Goal: Task Accomplishment & Management: Manage account settings

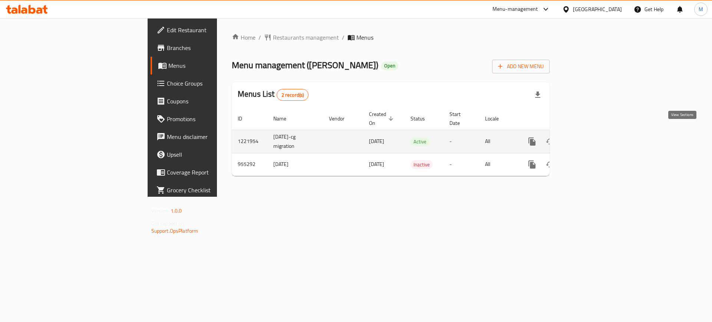
click at [590, 137] on icon "enhanced table" at bounding box center [585, 141] width 9 height 9
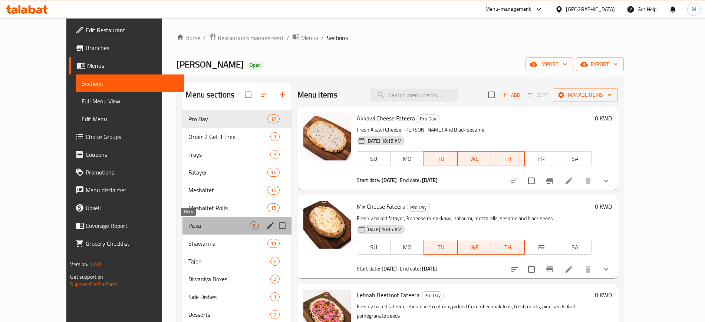
click at [188, 225] on span "Pizza" at bounding box center [218, 225] width 61 height 9
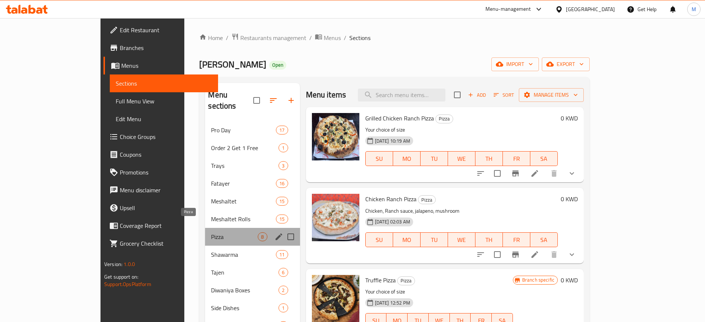
click at [211, 232] on span "Pizza" at bounding box center [234, 236] width 47 height 9
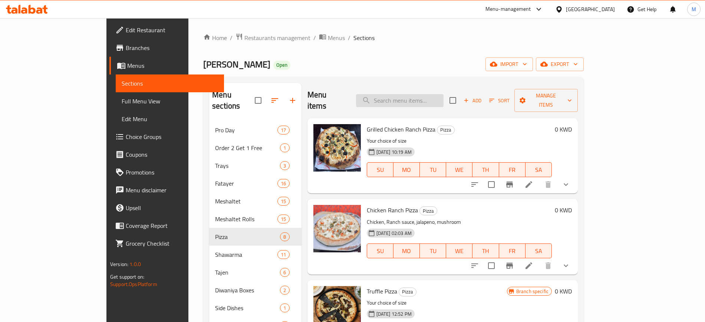
click at [413, 94] on input "search" at bounding box center [400, 100] width 88 height 13
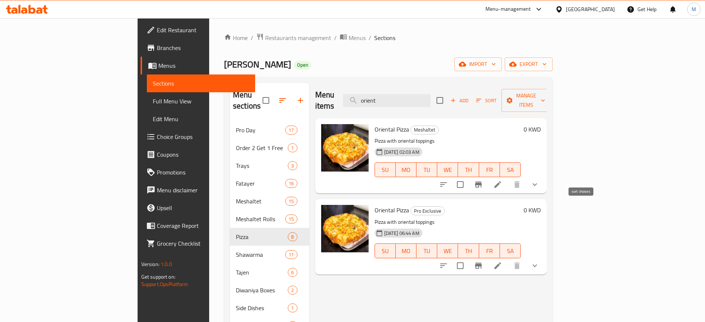
type input "orient"
click at [448, 180] on icon "sort-choices" at bounding box center [443, 184] width 9 height 9
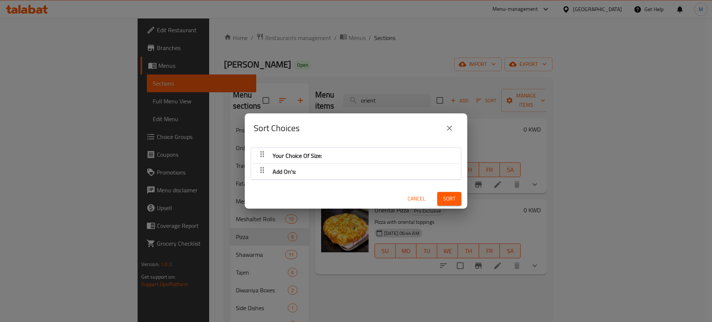
click at [449, 127] on icon "close" at bounding box center [449, 128] width 9 height 9
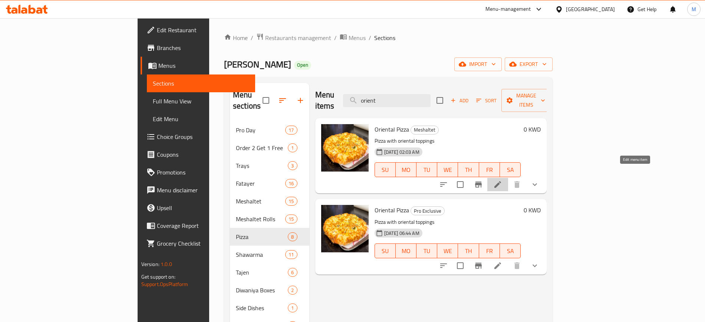
click at [502, 180] on icon at bounding box center [497, 184] width 9 height 9
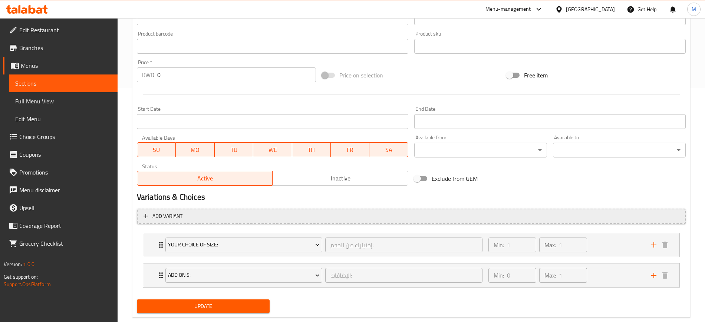
scroll to position [250, 0]
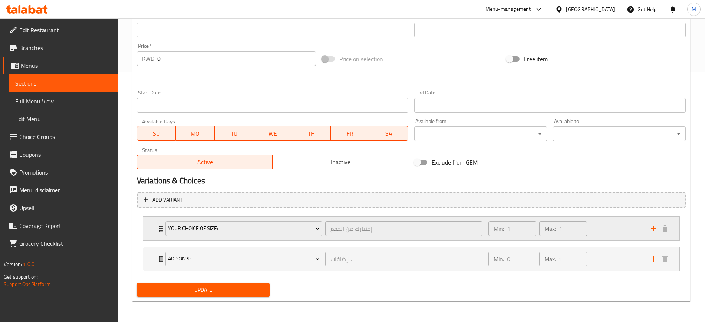
click at [621, 228] on div "Min: 1 ​ Max: 1 ​" at bounding box center [565, 229] width 163 height 24
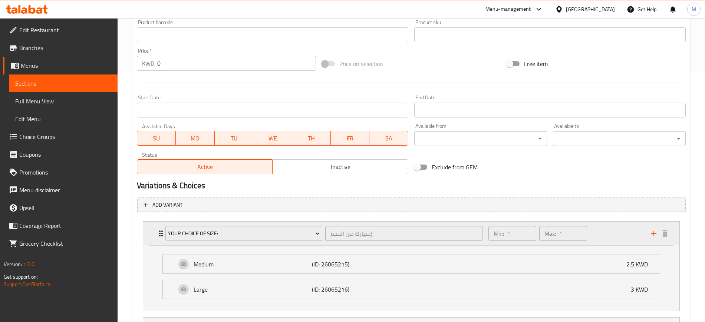
click at [618, 228] on div "Min: 1 ​ Max: 1 ​" at bounding box center [565, 234] width 163 height 24
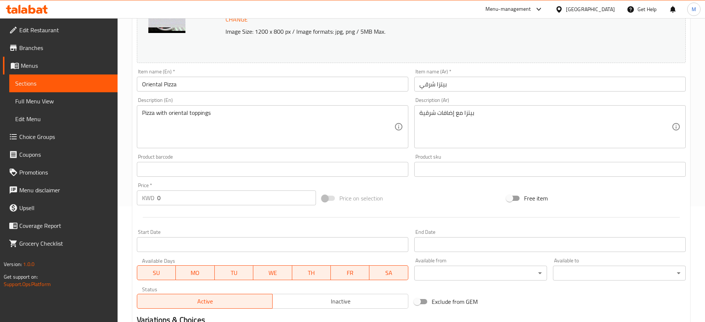
scroll to position [0, 0]
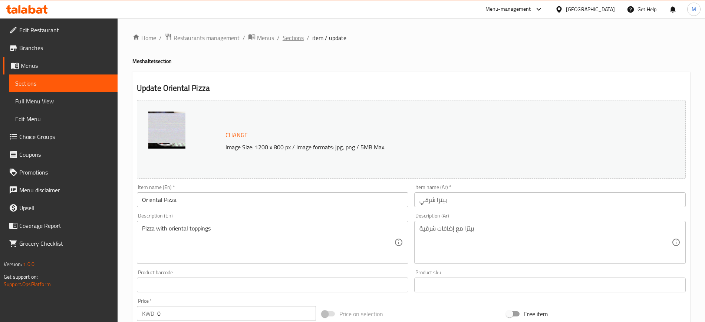
click at [297, 41] on span "Sections" at bounding box center [293, 37] width 21 height 9
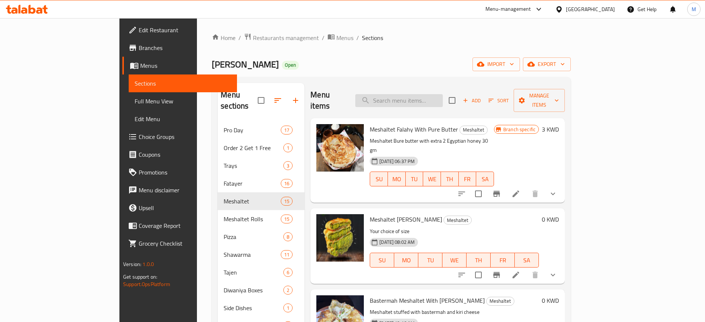
click at [443, 94] on input "search" at bounding box center [399, 100] width 88 height 13
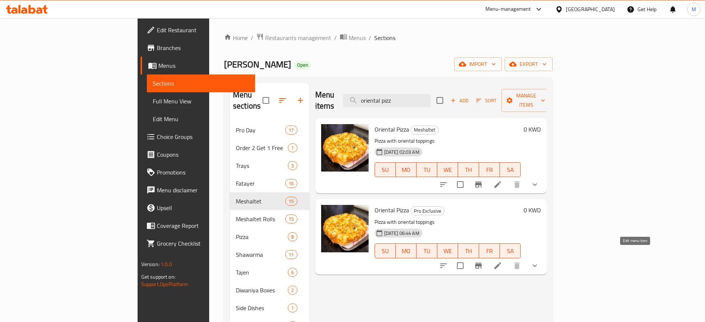
type input "oriental pizz"
click at [502, 261] on icon at bounding box center [497, 265] width 9 height 9
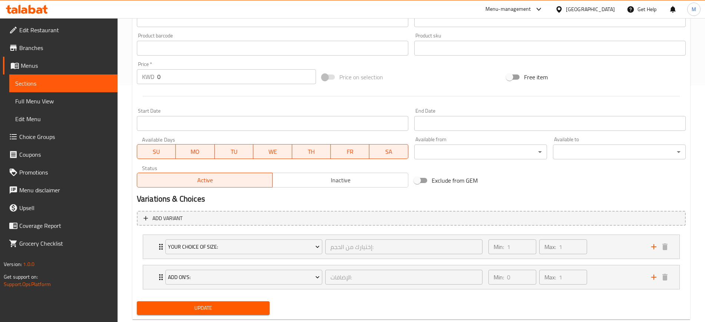
scroll to position [255, 0]
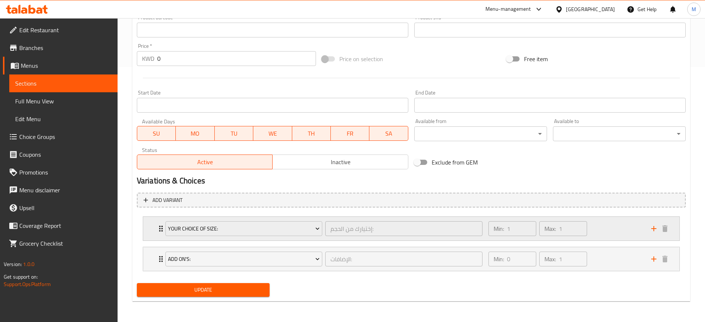
click at [611, 226] on div "Min: 1 ​ Max: 1 ​" at bounding box center [565, 229] width 163 height 24
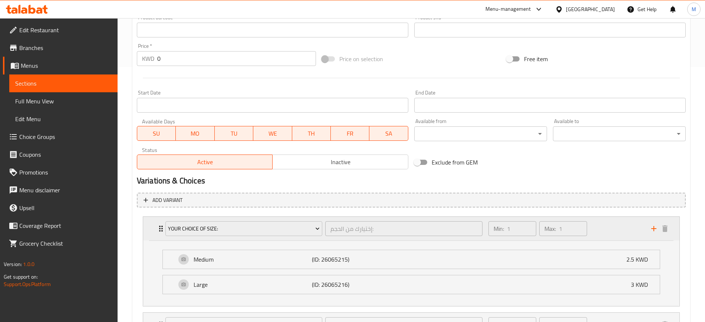
click at [611, 226] on div "Min: 1 ​ Max: 1 ​" at bounding box center [565, 229] width 163 height 24
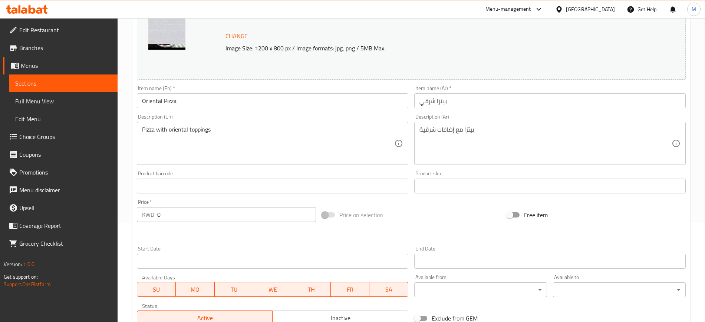
scroll to position [0, 0]
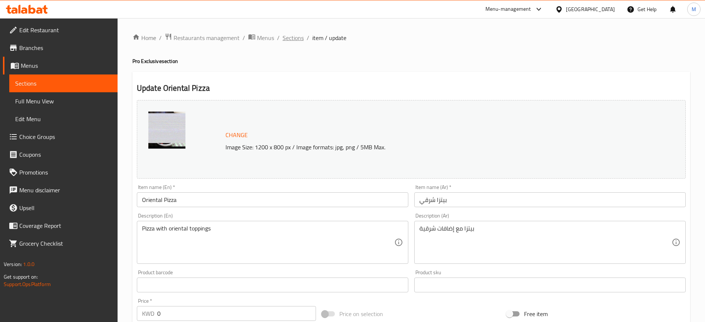
click at [295, 36] on span "Sections" at bounding box center [293, 37] width 21 height 9
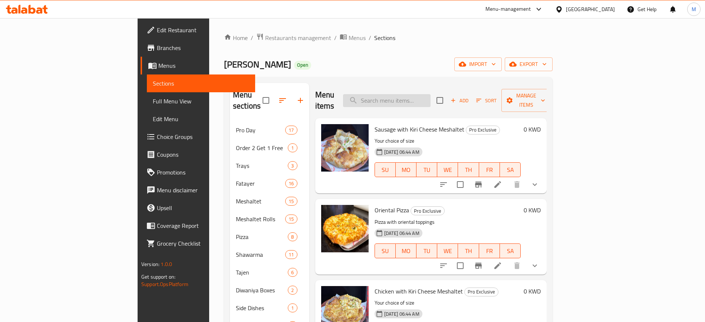
click at [430, 94] on input "search" at bounding box center [387, 100] width 88 height 13
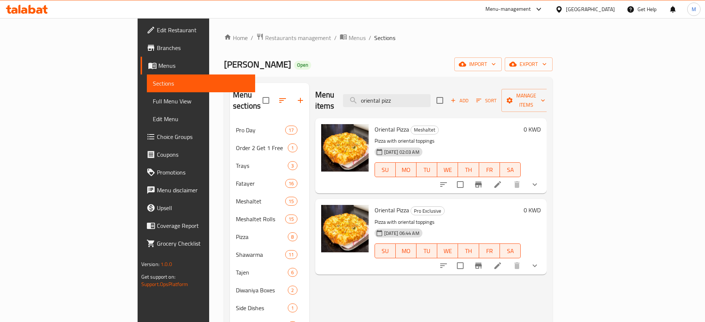
type input "oriental pizz"
click at [539, 180] on icon "show more" at bounding box center [534, 184] width 9 height 9
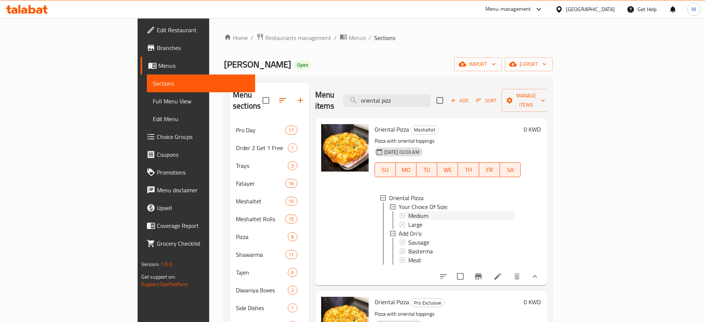
click at [408, 211] on div "Medium" at bounding box center [461, 215] width 107 height 9
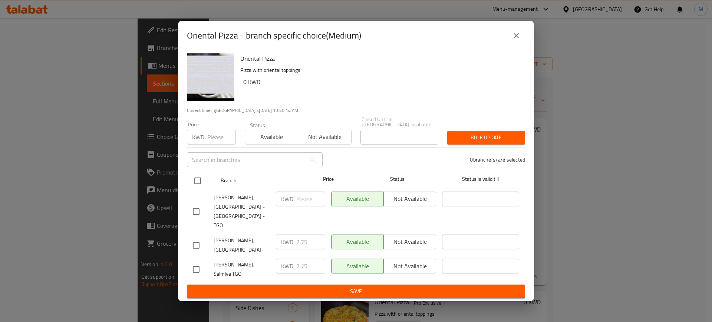
click at [195, 186] on input "checkbox" at bounding box center [198, 181] width 16 height 16
checkbox input "true"
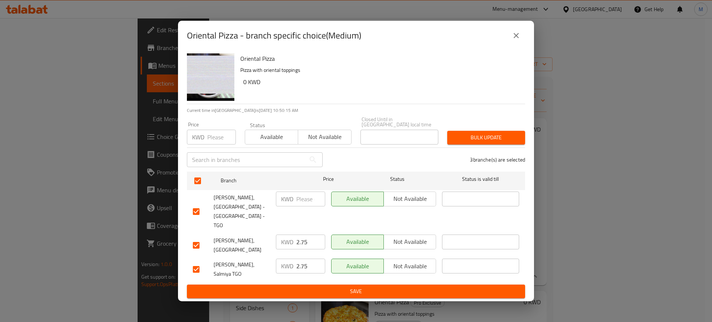
click at [306, 207] on input "number" at bounding box center [310, 199] width 29 height 15
type input "2.75"
click at [374, 287] on span "Save" at bounding box center [356, 291] width 326 height 9
click at [518, 42] on button "close" at bounding box center [516, 36] width 18 height 18
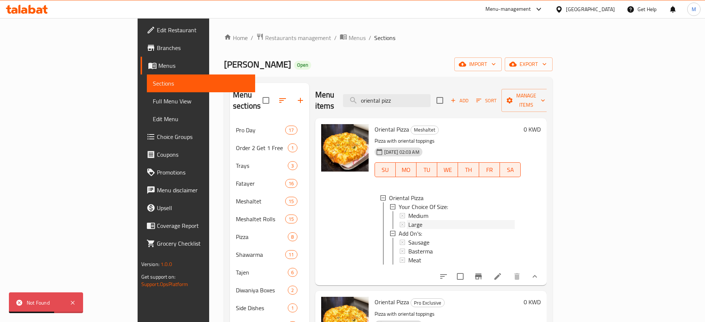
click at [408, 220] on div "Large" at bounding box center [461, 224] width 107 height 9
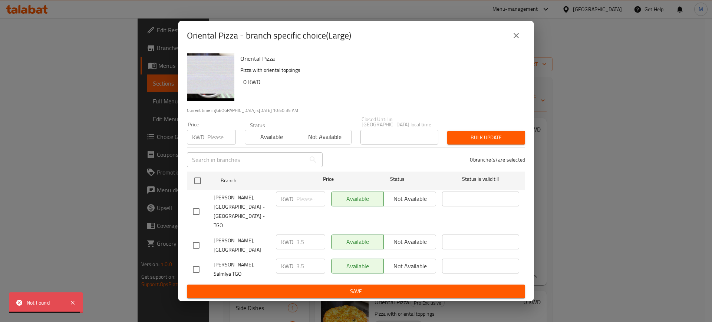
click at [518, 40] on icon "close" at bounding box center [516, 35] width 9 height 9
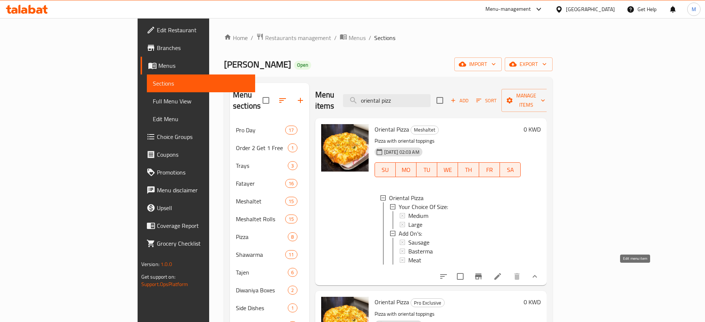
click at [501, 274] on icon at bounding box center [497, 276] width 7 height 7
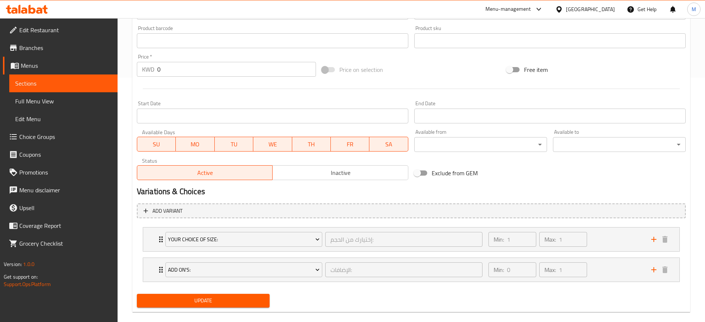
scroll to position [255, 0]
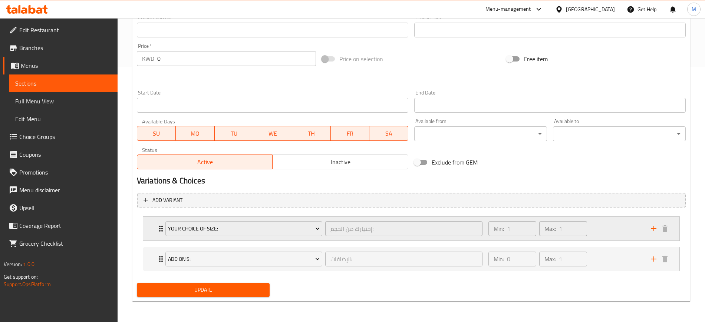
click at [146, 233] on div "Your Choice Of Size: إختيارك من الحجم: ​ Min: 1 ​ Max: 1 ​" at bounding box center [411, 229] width 536 height 24
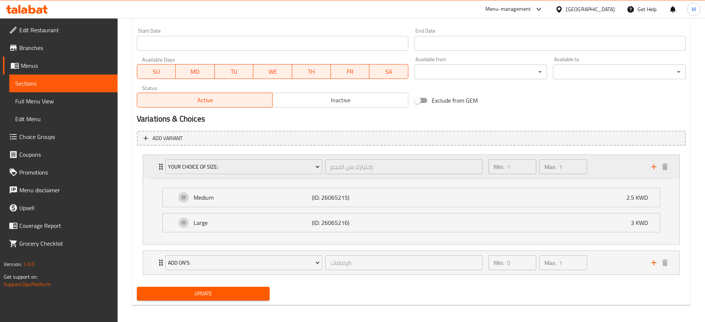
scroll to position [321, 0]
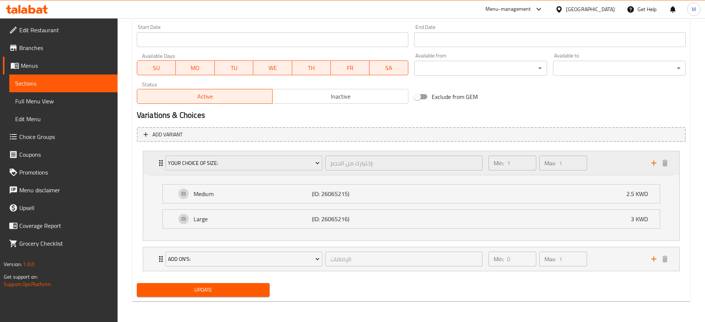
click at [614, 158] on div "Min: 1 ​ Max: 1 ​" at bounding box center [565, 163] width 163 height 24
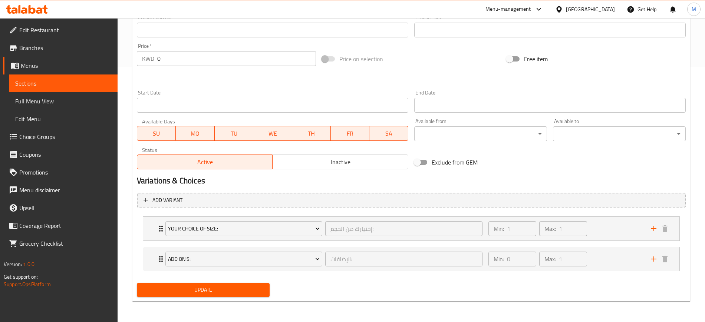
scroll to position [255, 0]
click at [59, 140] on span "Choice Groups" at bounding box center [65, 136] width 92 height 9
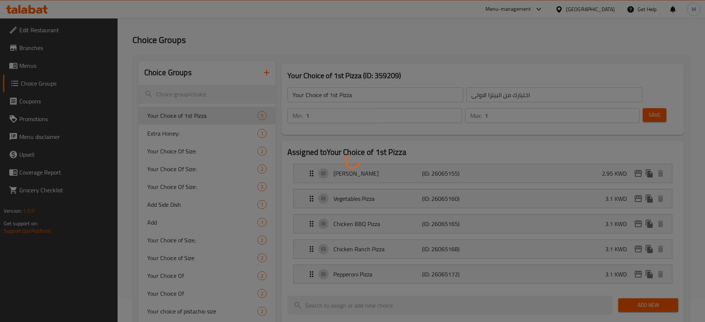
scroll to position [12, 0]
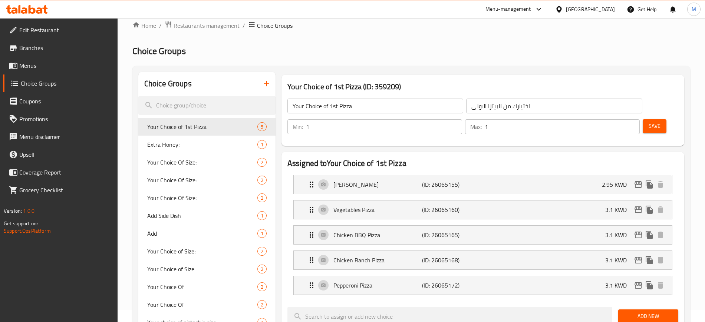
click at [462, 81] on h3 "Your Choice of 1st Pizza (ID: 359209)" at bounding box center [482, 87] width 391 height 12
click at [573, 159] on h2 "Assigned to Your Choice of 1st Pizza" at bounding box center [482, 164] width 391 height 11
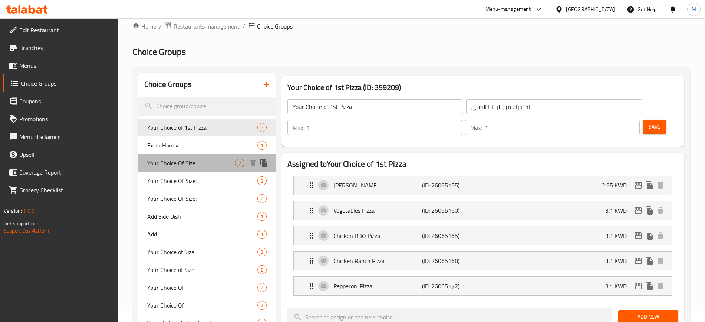
click at [211, 169] on div "Your Choice Of Size: 2" at bounding box center [206, 163] width 137 height 18
type input "Your Choice Of Size:"
type input "إختيارك من الحجم:"
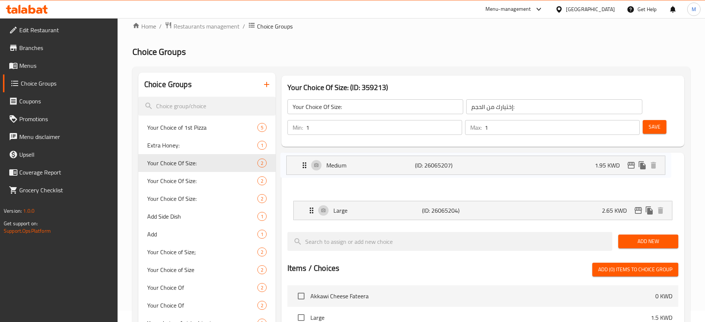
drag, startPoint x: 301, startPoint y: 188, endPoint x: 294, endPoint y: 158, distance: 30.9
click at [294, 170] on nav "Large (ID: 26065204) 2.65 KWD Name (En) Large Name (En) Name (Ar) كبير Name (Ar…" at bounding box center [482, 198] width 391 height 56
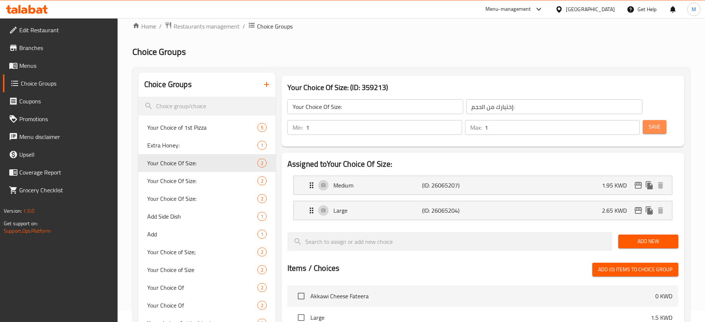
click at [649, 122] on span "Save" at bounding box center [655, 126] width 12 height 9
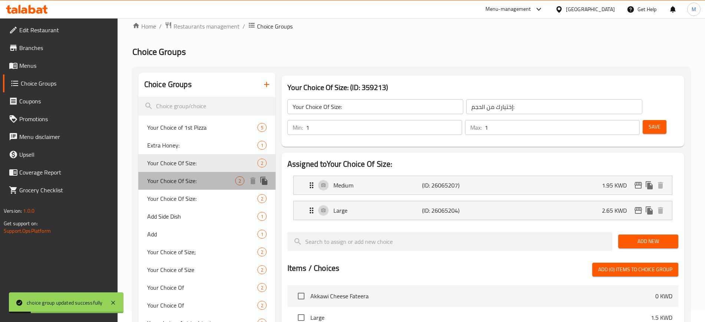
click at [205, 182] on span "Your Choice Of Size:" at bounding box center [191, 180] width 88 height 9
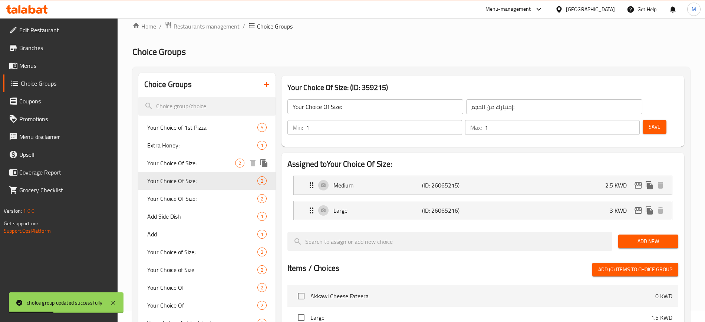
click at [211, 169] on div "Your Choice Of Size: 2" at bounding box center [206, 163] width 137 height 18
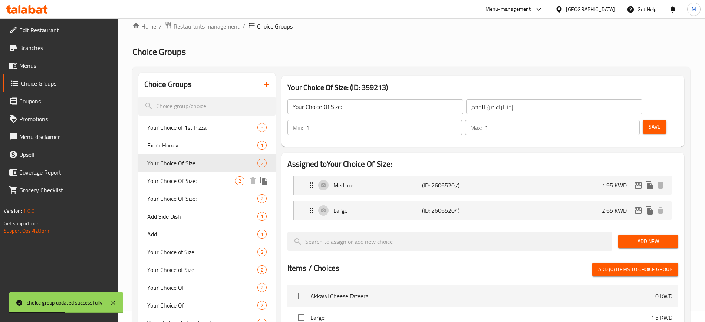
click at [213, 182] on span "Your Choice Of Size:" at bounding box center [191, 180] width 88 height 9
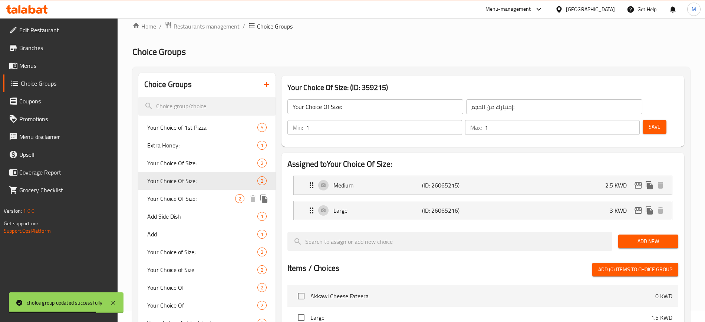
click at [205, 201] on span "Your Choice Of Size:" at bounding box center [191, 198] width 88 height 9
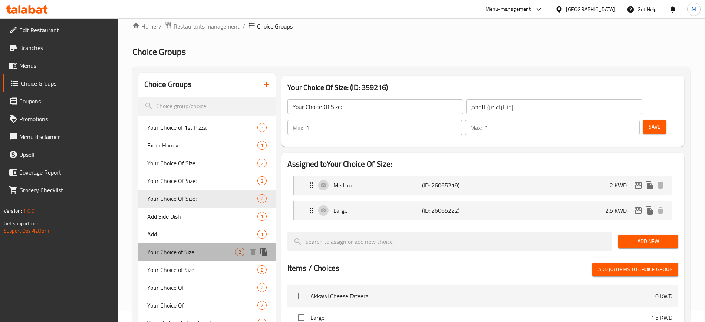
click at [201, 253] on span "Your Choice of Size;" at bounding box center [191, 252] width 88 height 9
type input "Your Choice of Size;"
type input "اختيارك من الحجم"
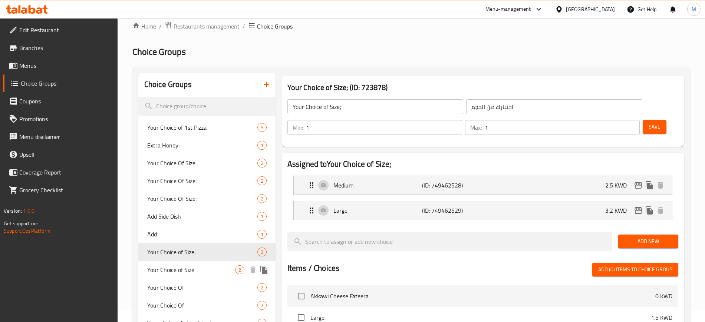
click at [204, 276] on div "Your Choice of Size 2" at bounding box center [206, 270] width 137 height 18
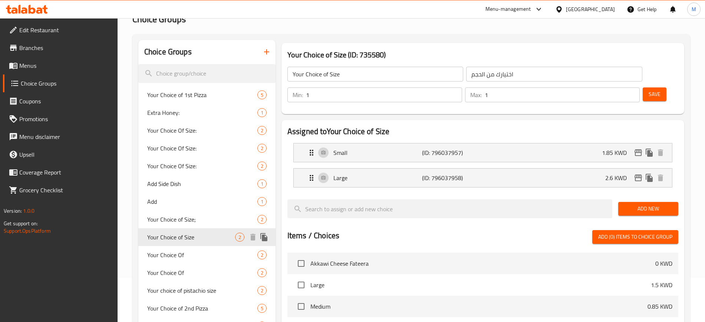
scroll to position [58, 0]
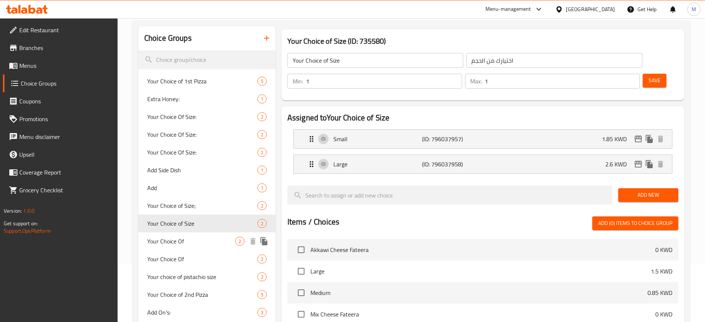
click at [212, 244] on span "Your Choice Of" at bounding box center [191, 241] width 88 height 9
type input "Your Choice Of"
type input "اختيارك من"
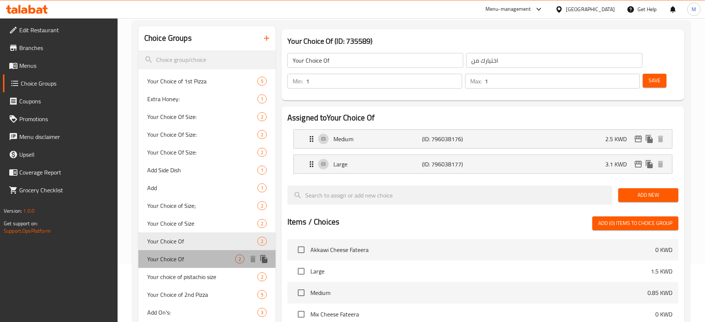
click at [208, 255] on span "Your Choice Of" at bounding box center [191, 259] width 88 height 9
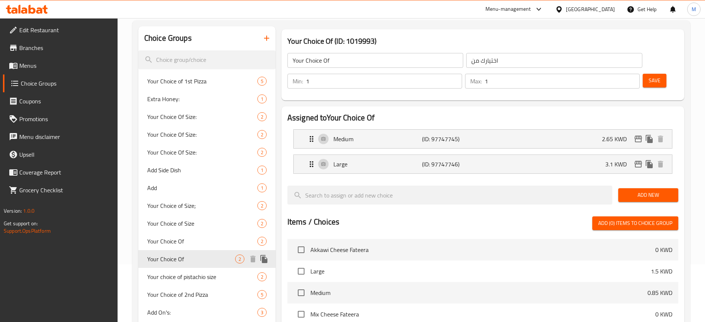
scroll to position [104, 0]
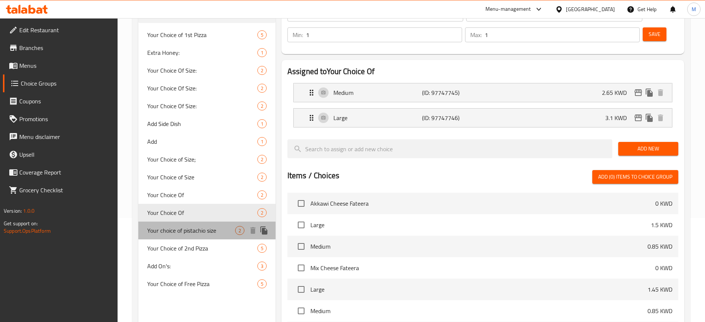
click at [218, 234] on span "Your choice of pistachio size" at bounding box center [191, 230] width 88 height 9
type input "Your choice of pistachio size"
type input "اختيارك من حجم البستاشيو"
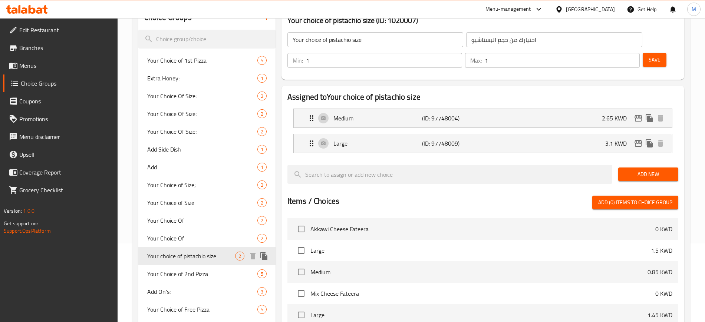
scroll to position [58, 0]
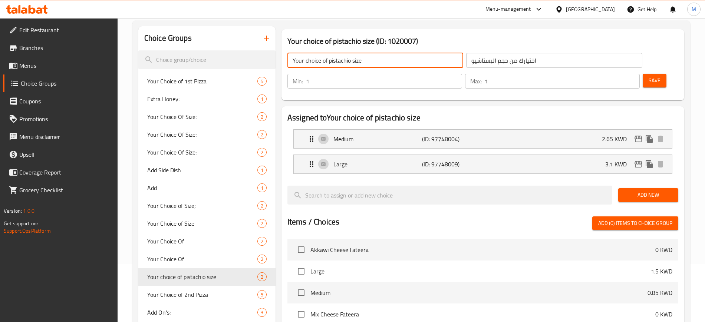
click at [308, 60] on input "Your choice of pistachio size" at bounding box center [375, 60] width 176 height 15
click at [331, 57] on input "Your Choice of pistachio size" at bounding box center [375, 60] width 176 height 15
click at [353, 61] on input "Your Choice of Pistachio size" at bounding box center [375, 60] width 176 height 15
click at [649, 74] on button "Save" at bounding box center [655, 81] width 24 height 14
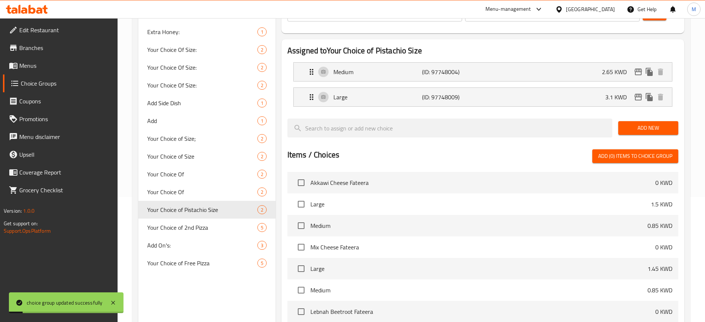
scroll to position [151, 0]
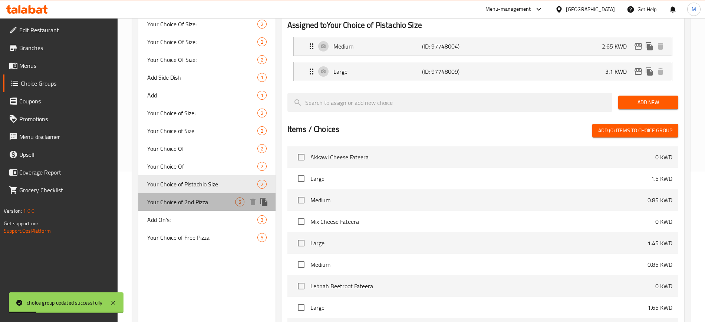
click at [207, 207] on span "Your Choice of 2nd Pizza" at bounding box center [191, 202] width 88 height 9
type input "Your Choice of 2nd Pizza"
type input "اختيارك من البيتزا الثانية"
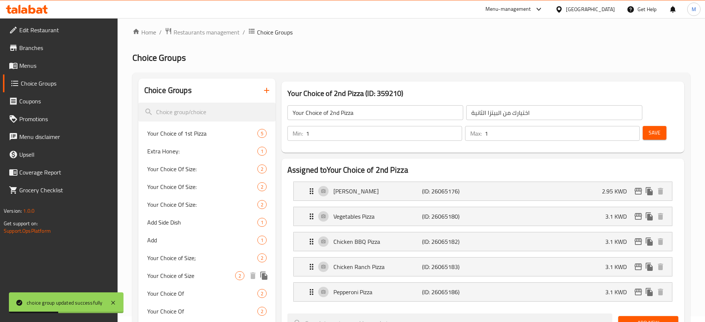
scroll to position [0, 0]
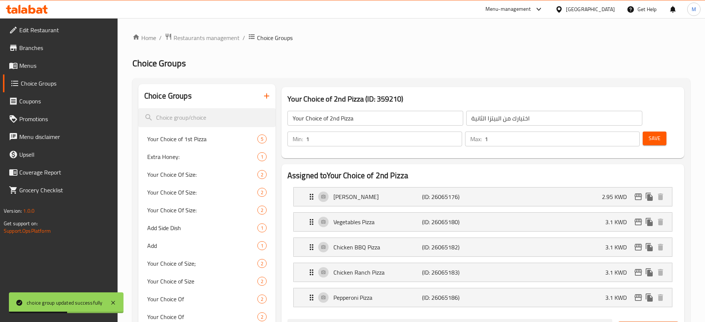
click at [264, 98] on icon "button" at bounding box center [266, 96] width 9 height 9
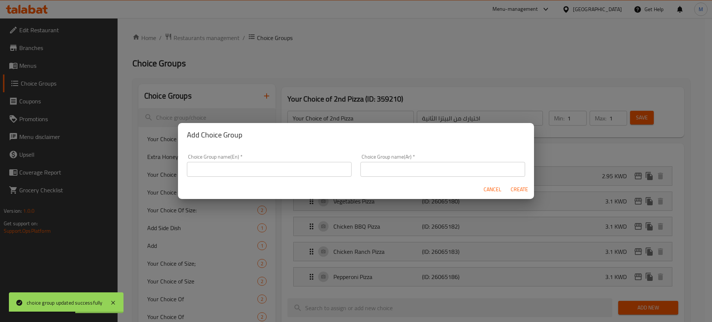
click at [314, 171] on input "text" at bounding box center [269, 169] width 165 height 15
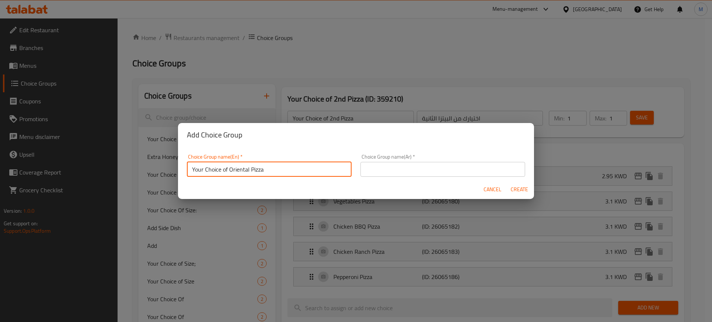
type input "Your Choice of Oriental Pizza"
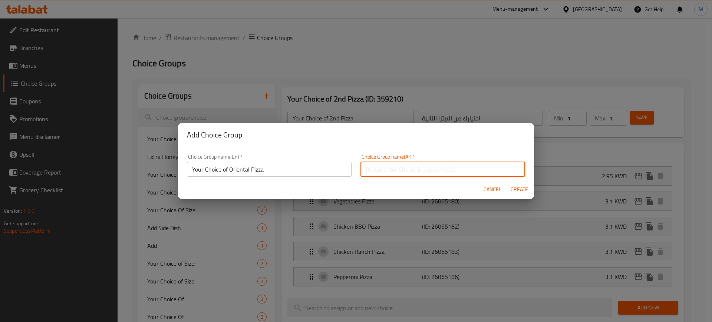
click at [382, 166] on input "text" at bounding box center [442, 169] width 165 height 15
type input "اختيارك من حجم البيتزا الشرقي"
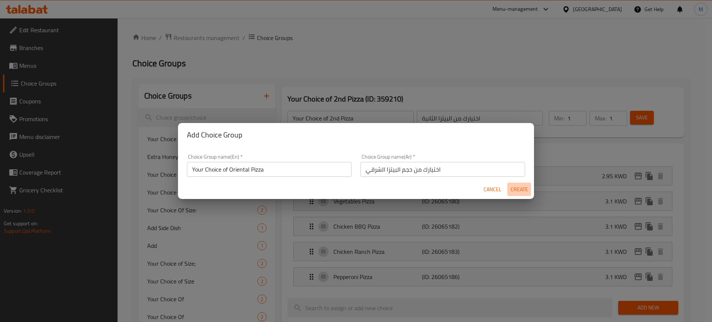
click at [525, 190] on span "Create" at bounding box center [519, 189] width 18 height 9
type input "Your Choice of Oriental Pizza"
type input "اختيارك من حجم البيتزا الشرقي"
type input "0"
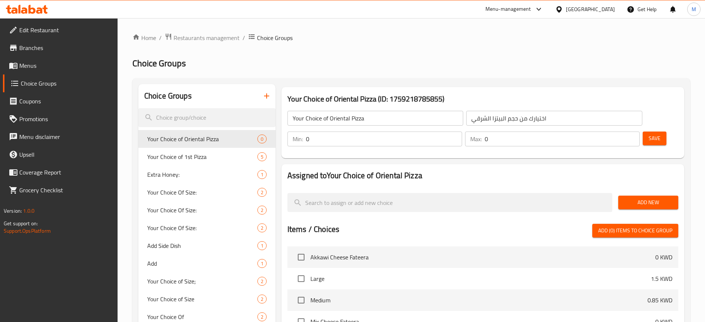
click at [499, 170] on h2 "Assigned to Your Choice of Oriental Pizza" at bounding box center [482, 175] width 391 height 11
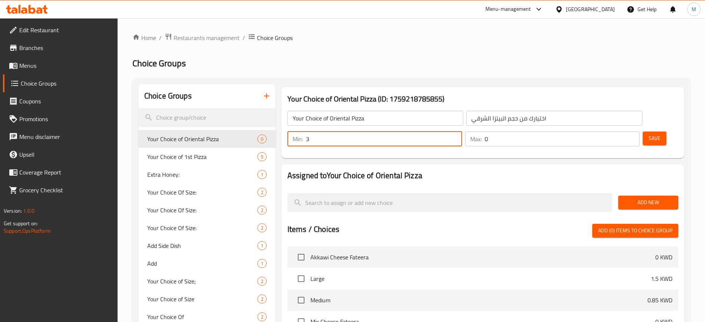
drag, startPoint x: 575, startPoint y: 117, endPoint x: 567, endPoint y: 117, distance: 8.2
click at [462, 132] on input "4" at bounding box center [384, 139] width 156 height 15
drag, startPoint x: 569, startPoint y: 119, endPoint x: 564, endPoint y: 119, distance: 5.2
click at [462, 132] on div "Min: 4 ​" at bounding box center [374, 139] width 175 height 15
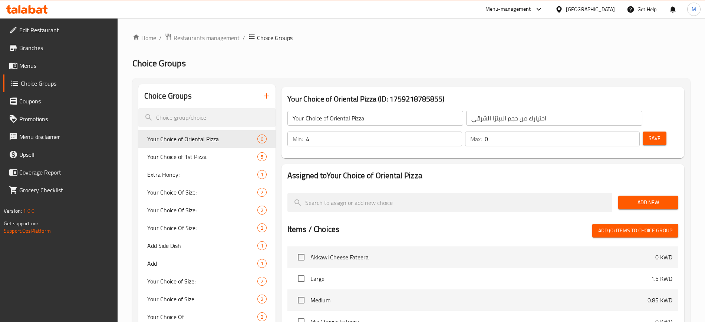
click at [462, 132] on div "Min: 4 ​" at bounding box center [374, 139] width 175 height 15
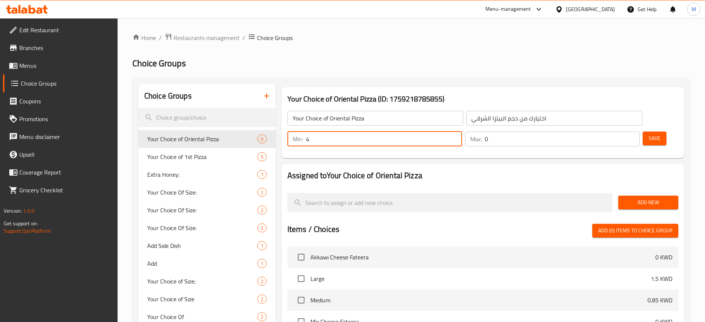
click at [462, 132] on div "Min: 4 ​" at bounding box center [374, 139] width 175 height 15
type input "1"
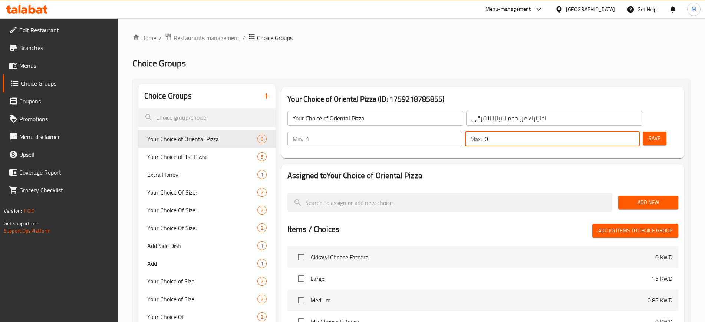
drag, startPoint x: 610, startPoint y: 118, endPoint x: 614, endPoint y: 118, distance: 4.1
click at [614, 132] on input "0" at bounding box center [562, 139] width 155 height 15
type input "1"
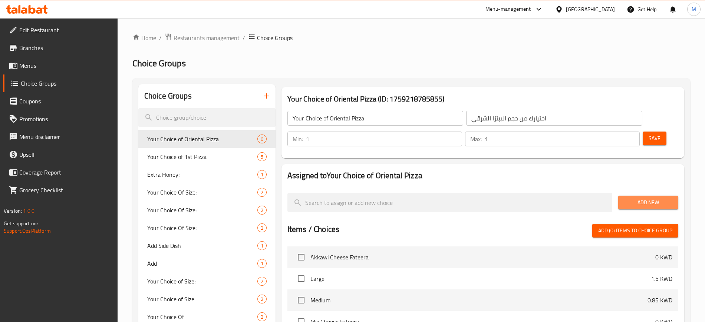
click at [653, 198] on span "Add New" at bounding box center [648, 202] width 48 height 9
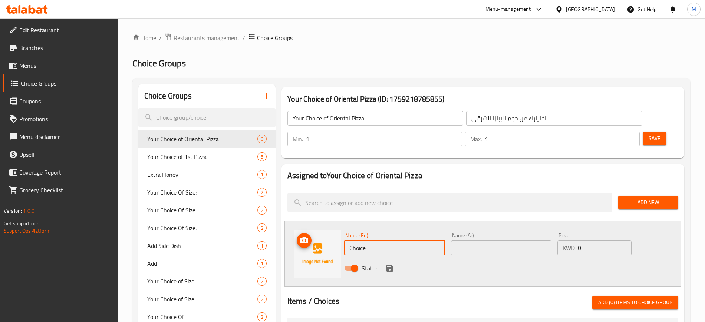
drag, startPoint x: 393, startPoint y: 224, endPoint x: 319, endPoint y: 222, distance: 74.9
click at [319, 222] on div "Name (En) Choice Name (En) Name (Ar) Name (Ar) Price KWD 0 Price Status" at bounding box center [482, 254] width 397 height 66
type input "Medium"
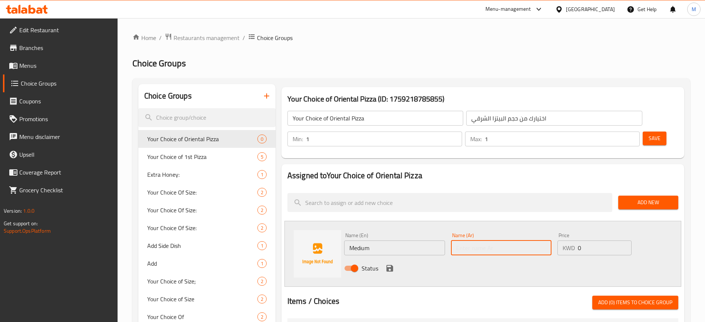
click at [506, 241] on input "text" at bounding box center [501, 248] width 101 height 15
type input "وسط"
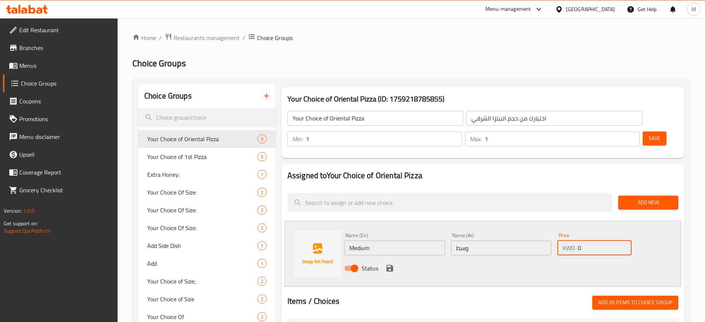
drag, startPoint x: 585, startPoint y: 229, endPoint x: 574, endPoint y: 230, distance: 11.1
click at [574, 241] on div "KWD 0 Price" at bounding box center [594, 248] width 74 height 15
type input "2.75"
click at [390, 265] on icon "save" at bounding box center [389, 268] width 7 height 7
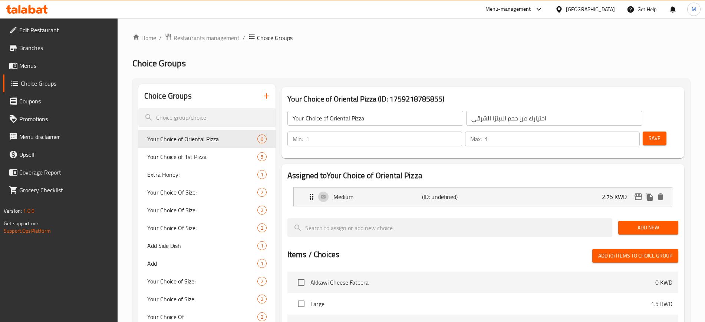
click at [645, 223] on span "Add New" at bounding box center [648, 227] width 48 height 9
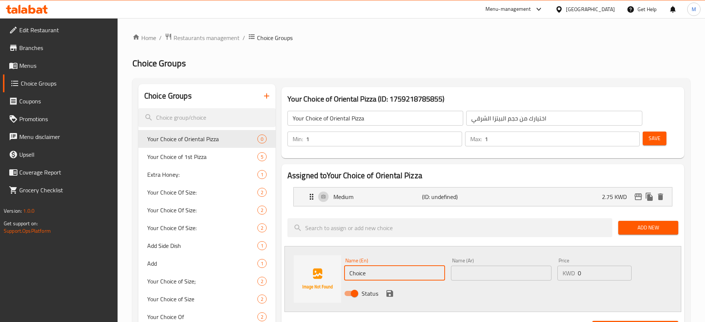
drag, startPoint x: 382, startPoint y: 255, endPoint x: 323, endPoint y: 258, distance: 58.7
click at [323, 258] on div "Name (En) Choice Name (En) Name (Ar) Name (Ar) Price KWD 0 Price Status" at bounding box center [482, 279] width 397 height 66
type input "Large"
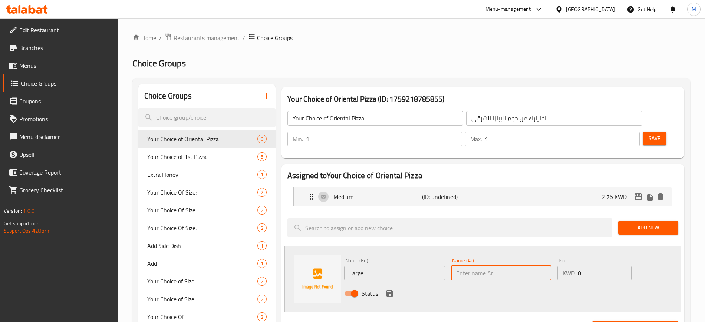
click at [504, 266] on input "text" at bounding box center [501, 273] width 101 height 15
type input "كبير"
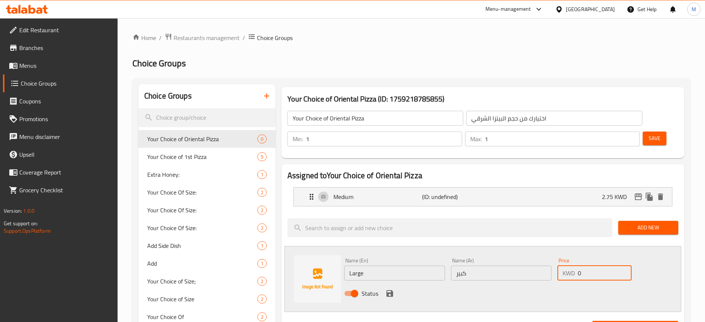
drag, startPoint x: 588, startPoint y: 250, endPoint x: 575, endPoint y: 251, distance: 13.1
click at [575, 266] on div "KWD 0 Price" at bounding box center [594, 273] width 74 height 15
type input "3.5"
click at [390, 289] on icon "save" at bounding box center [389, 293] width 9 height 9
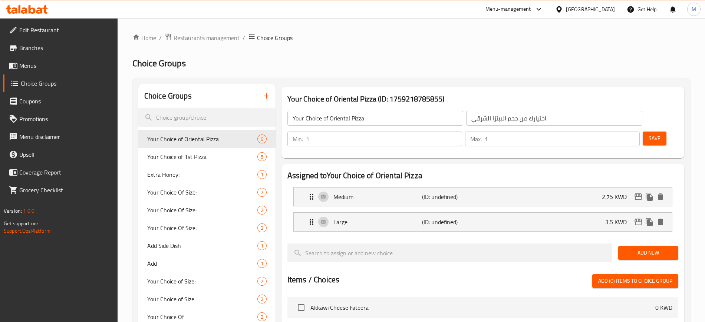
click at [649, 134] on span "Save" at bounding box center [655, 138] width 12 height 9
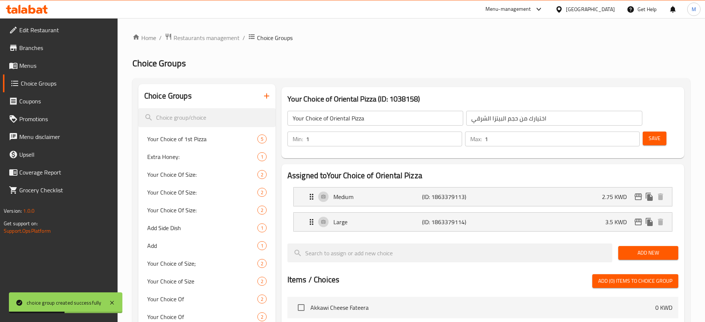
click at [46, 68] on span "Menus" at bounding box center [65, 65] width 92 height 9
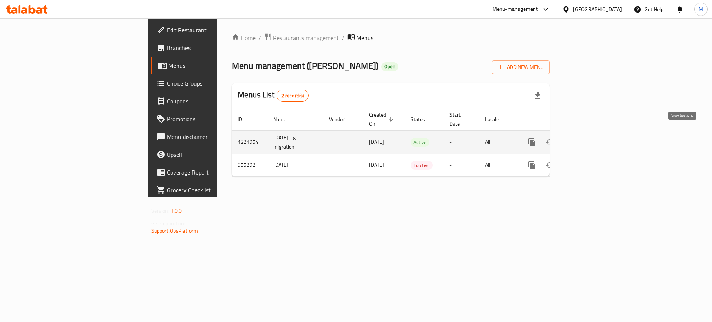
click at [590, 138] on icon "enhanced table" at bounding box center [585, 142] width 9 height 9
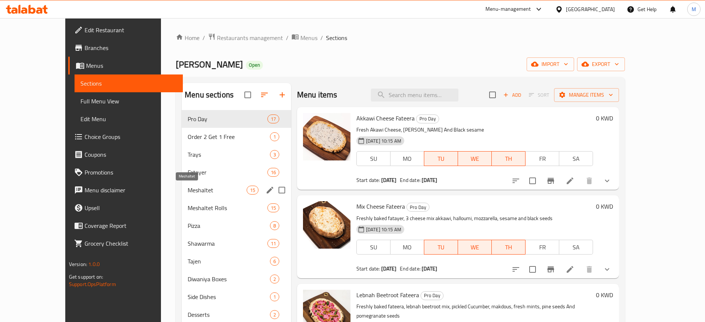
click at [191, 186] on span "Meshaltet" at bounding box center [217, 190] width 59 height 9
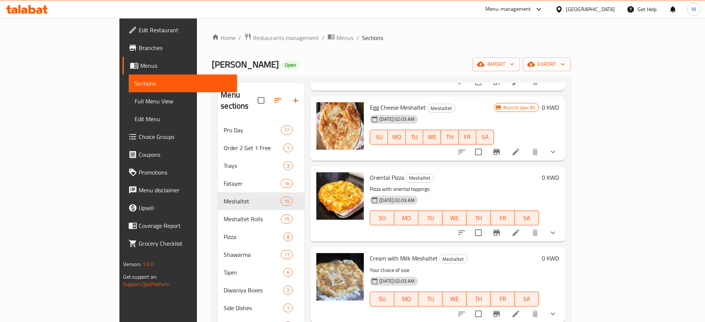
scroll to position [676, 0]
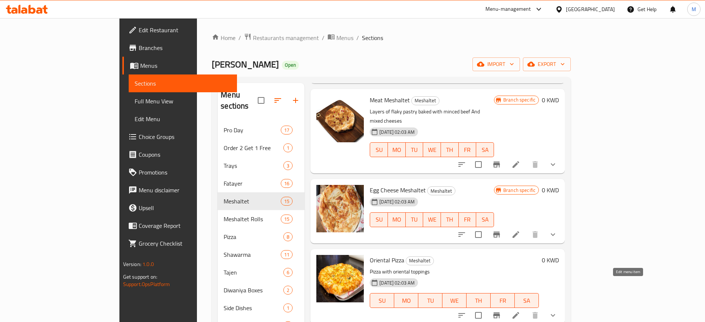
click at [519, 312] on icon at bounding box center [515, 315] width 7 height 7
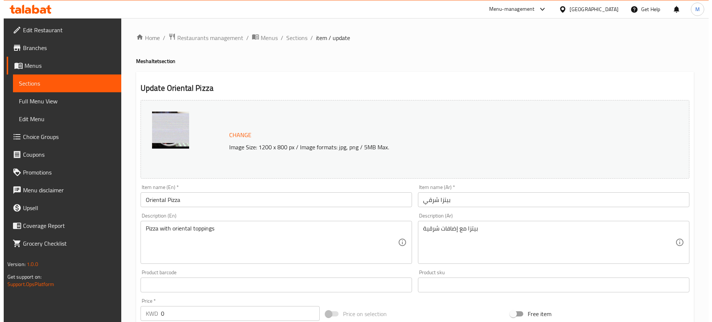
scroll to position [232, 0]
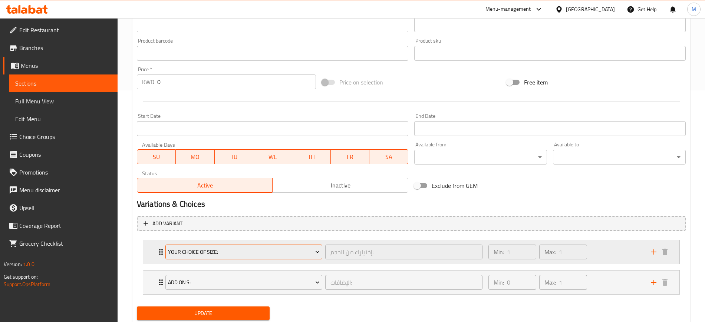
click at [224, 245] on button "Your Choice Of Size:" at bounding box center [243, 252] width 157 height 15
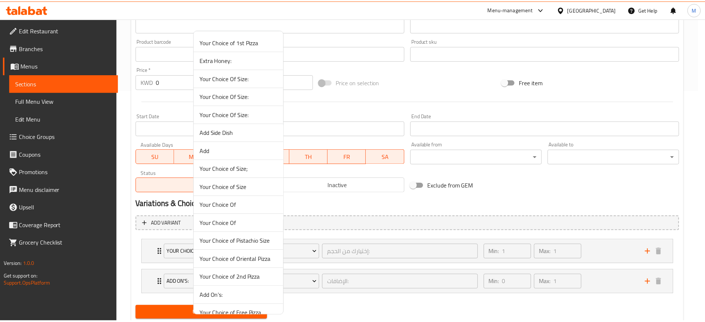
scroll to position [10, 0]
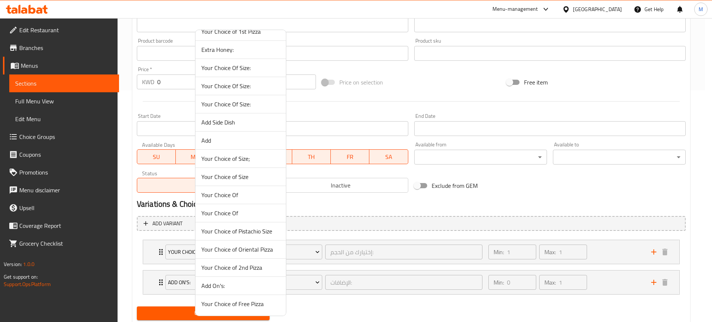
click at [240, 251] on span "Your Choice of Oriental Pizza" at bounding box center [240, 249] width 79 height 9
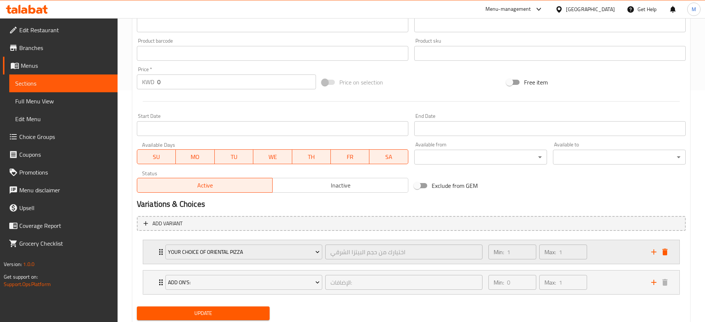
click at [604, 258] on div "Min: 1 ​ Max: 1 ​" at bounding box center [565, 252] width 163 height 24
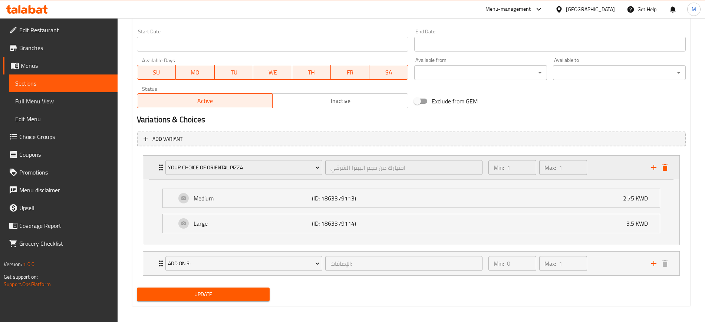
scroll to position [321, 0]
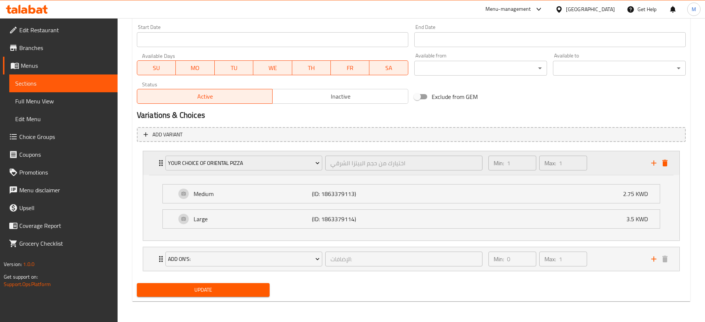
click at [613, 165] on div "Min: 1 ​ Max: 1 ​" at bounding box center [565, 163] width 163 height 24
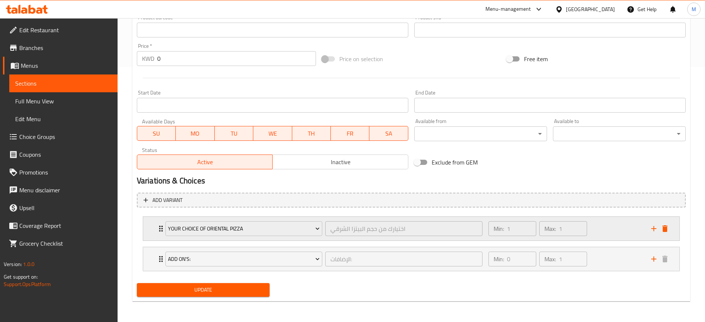
scroll to position [255, 0]
click at [222, 293] on span "Update" at bounding box center [203, 290] width 121 height 9
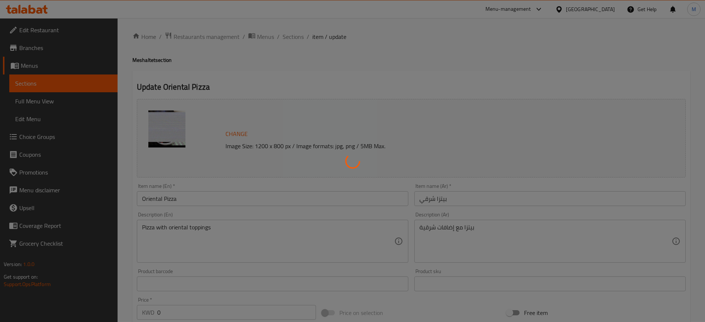
scroll to position [0, 0]
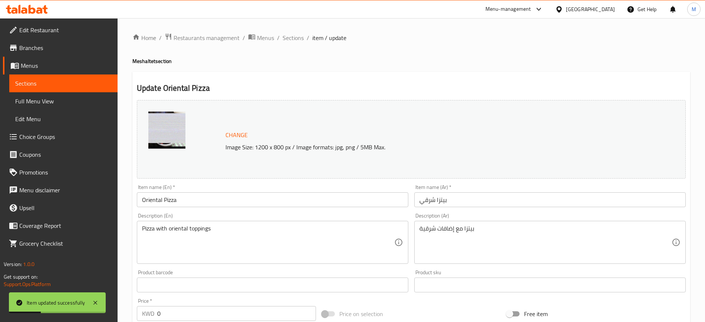
click at [382, 186] on div "Item name (En)   * Oriental Pizza Item name (En) *" at bounding box center [272, 196] width 271 height 23
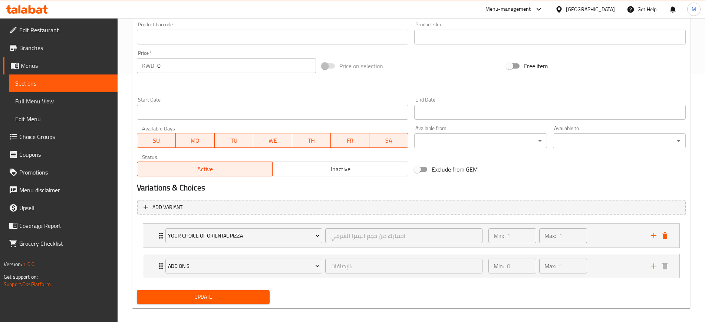
scroll to position [255, 0]
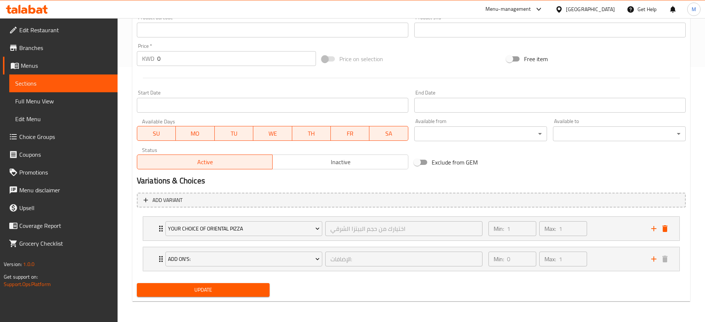
click at [221, 282] on div "Update" at bounding box center [203, 290] width 139 height 20
click at [220, 288] on span "Update" at bounding box center [203, 290] width 121 height 9
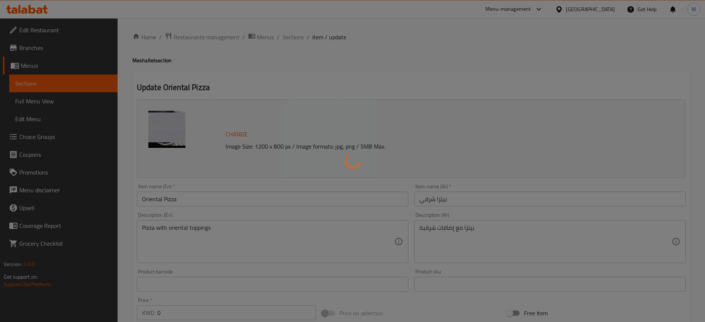
scroll to position [0, 0]
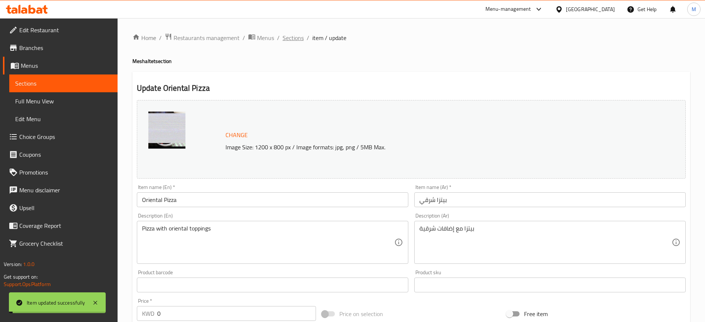
click at [298, 36] on span "Sections" at bounding box center [293, 37] width 21 height 9
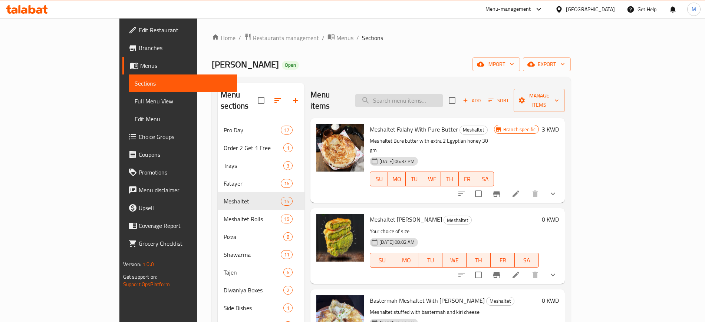
click at [430, 95] on input "search" at bounding box center [399, 100] width 88 height 13
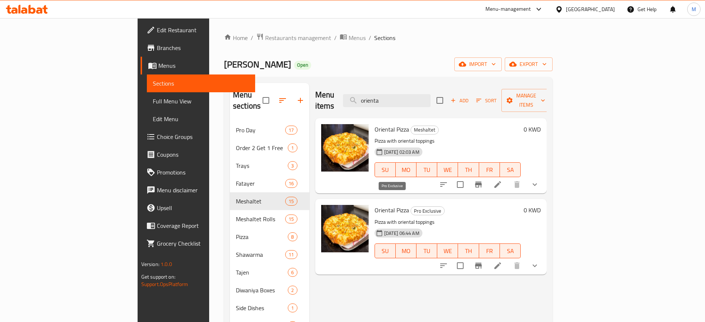
type input "orienta"
drag, startPoint x: 382, startPoint y: 201, endPoint x: 409, endPoint y: 200, distance: 26.7
click at [410, 207] on div "Pro Exclusive" at bounding box center [427, 211] width 34 height 9
click at [450, 205] on h6 "Oriental Pizza Pro Exclusive" at bounding box center [448, 210] width 146 height 10
click at [502, 261] on icon at bounding box center [497, 265] width 9 height 9
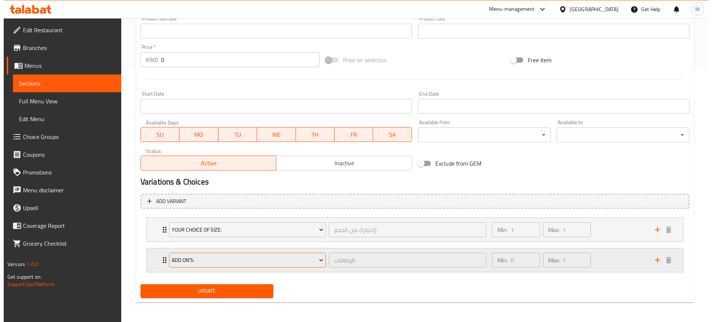
scroll to position [255, 0]
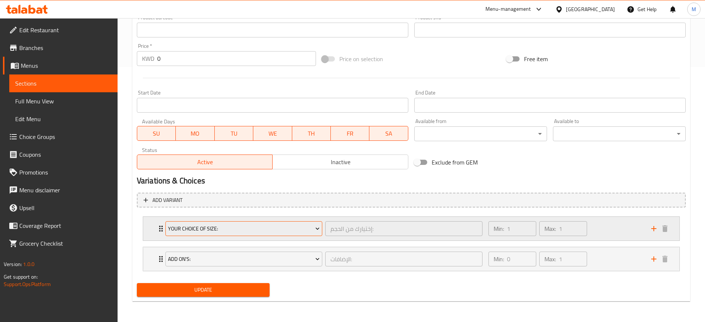
click at [230, 227] on span "Your Choice Of Size:" at bounding box center [244, 228] width 152 height 9
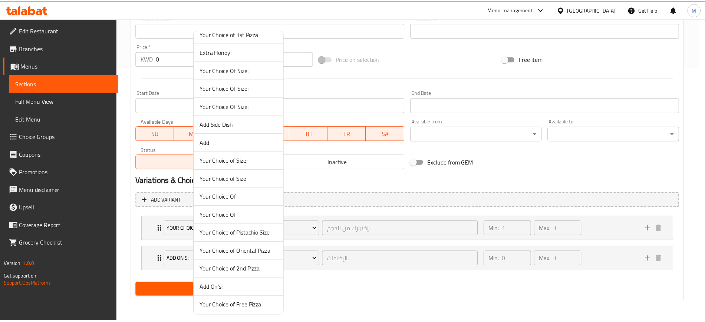
scroll to position [10, 0]
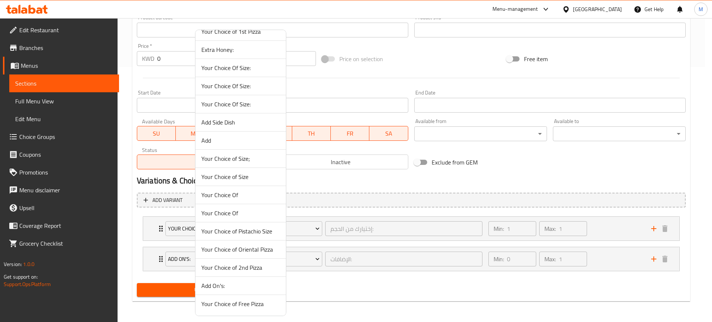
click at [250, 248] on span "Your Choice of Oriental Pizza" at bounding box center [240, 249] width 79 height 9
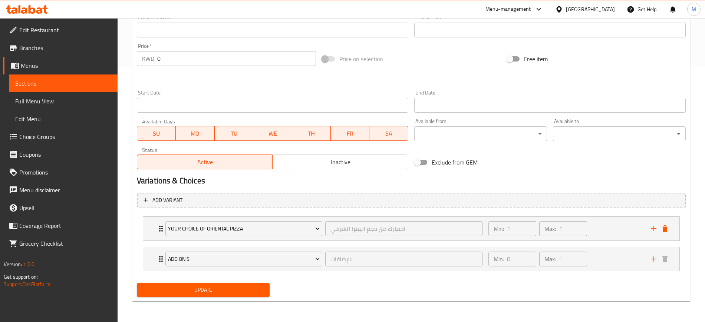
click at [234, 287] on span "Update" at bounding box center [203, 290] width 121 height 9
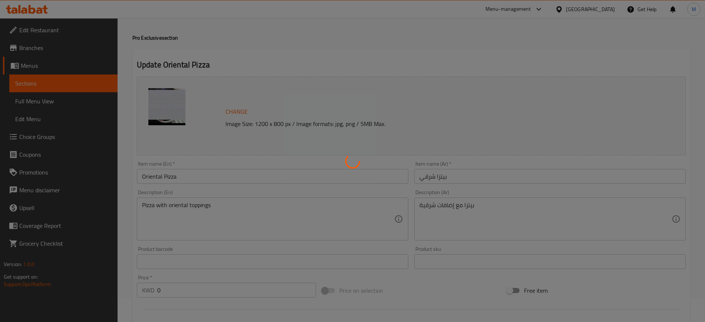
scroll to position [0, 0]
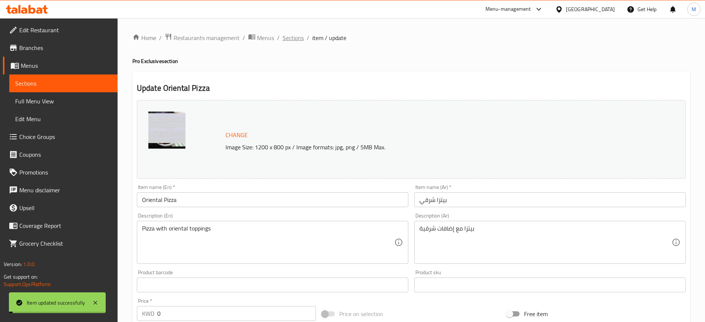
click at [301, 37] on span "Sections" at bounding box center [293, 37] width 21 height 9
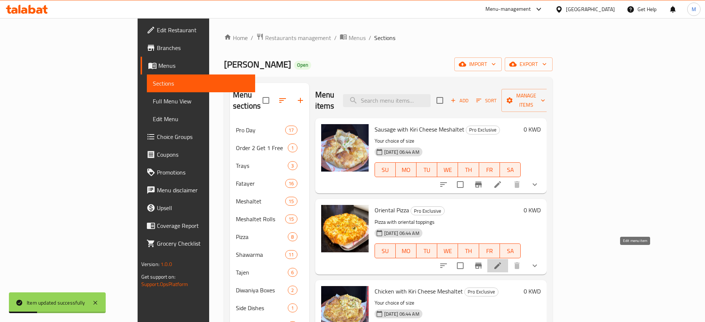
click at [502, 261] on icon at bounding box center [497, 265] width 9 height 9
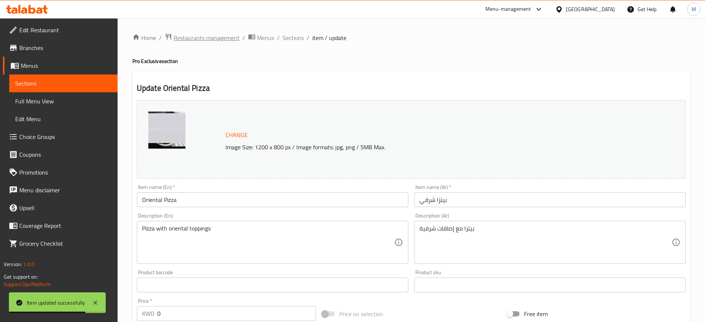
click at [195, 38] on span "Restaurants management" at bounding box center [207, 37] width 66 height 9
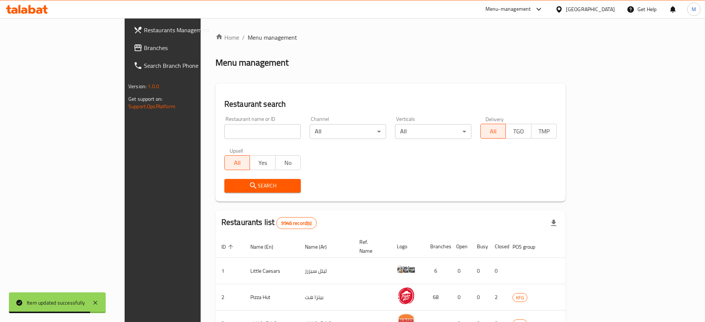
click at [241, 63] on div "Home / Menu management Menu management Restaurant search Restaurant name or ID …" at bounding box center [390, 277] width 350 height 489
drag, startPoint x: 236, startPoint y: 69, endPoint x: 63, endPoint y: 57, distance: 173.5
click at [235, 69] on div "Home / Menu management Menu management Restaurant search Restaurant name or ID …" at bounding box center [390, 277] width 350 height 489
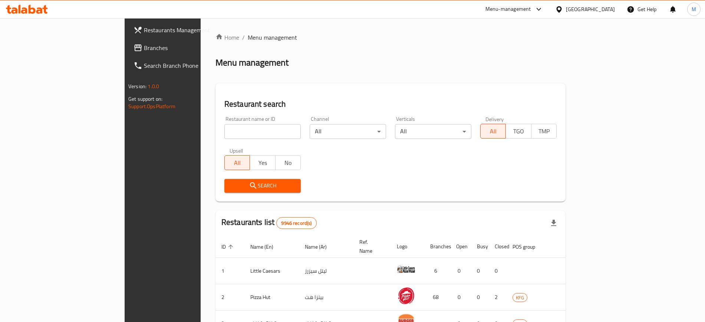
click at [38, 10] on icon at bounding box center [39, 10] width 6 height 6
